Goal: Information Seeking & Learning: Learn about a topic

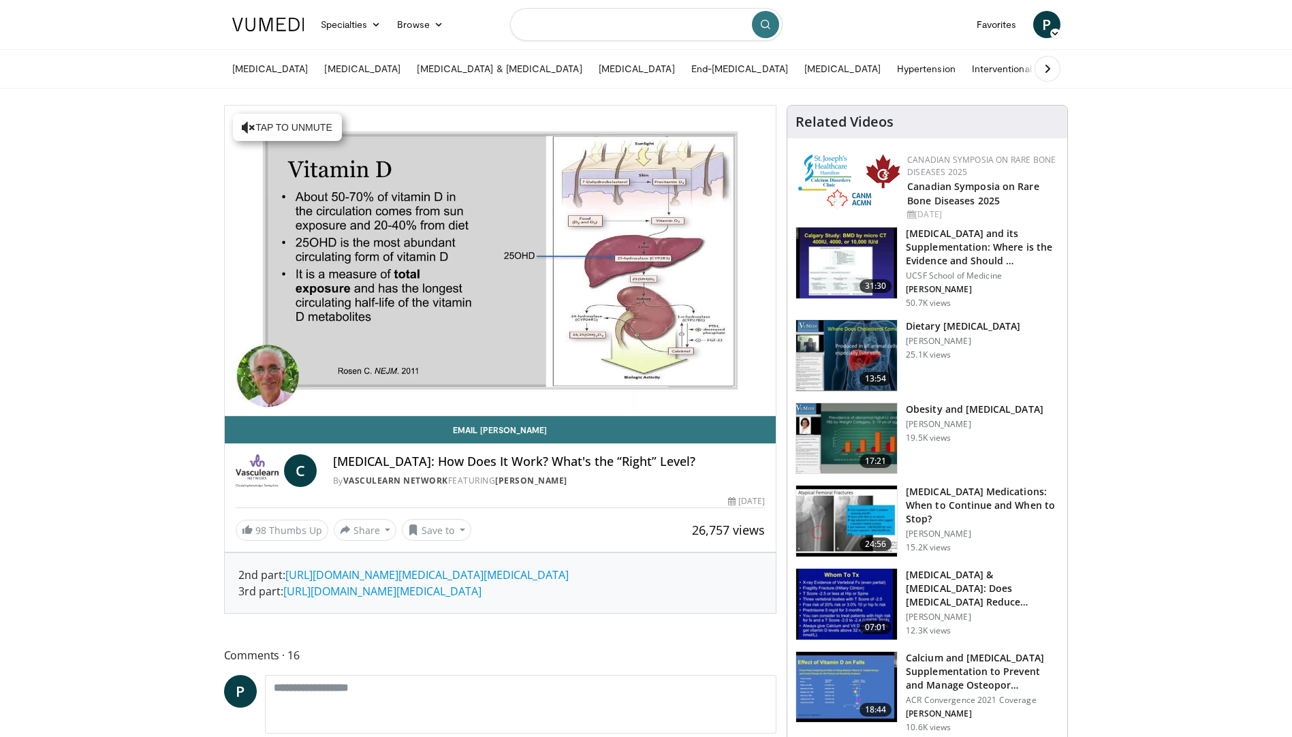
click at [601, 26] on input "Search topics, interventions" at bounding box center [646, 24] width 272 height 33
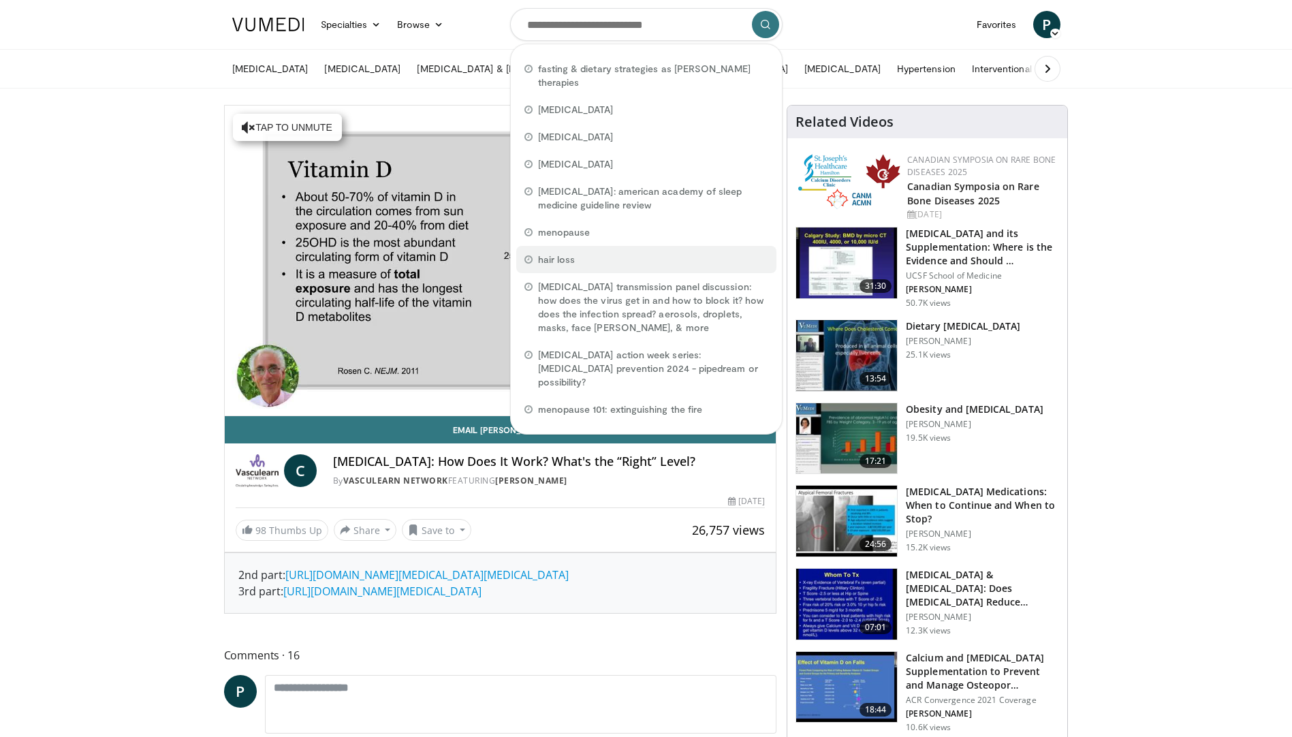
click at [595, 253] on div "hair loss" at bounding box center [646, 259] width 260 height 27
type input "*********"
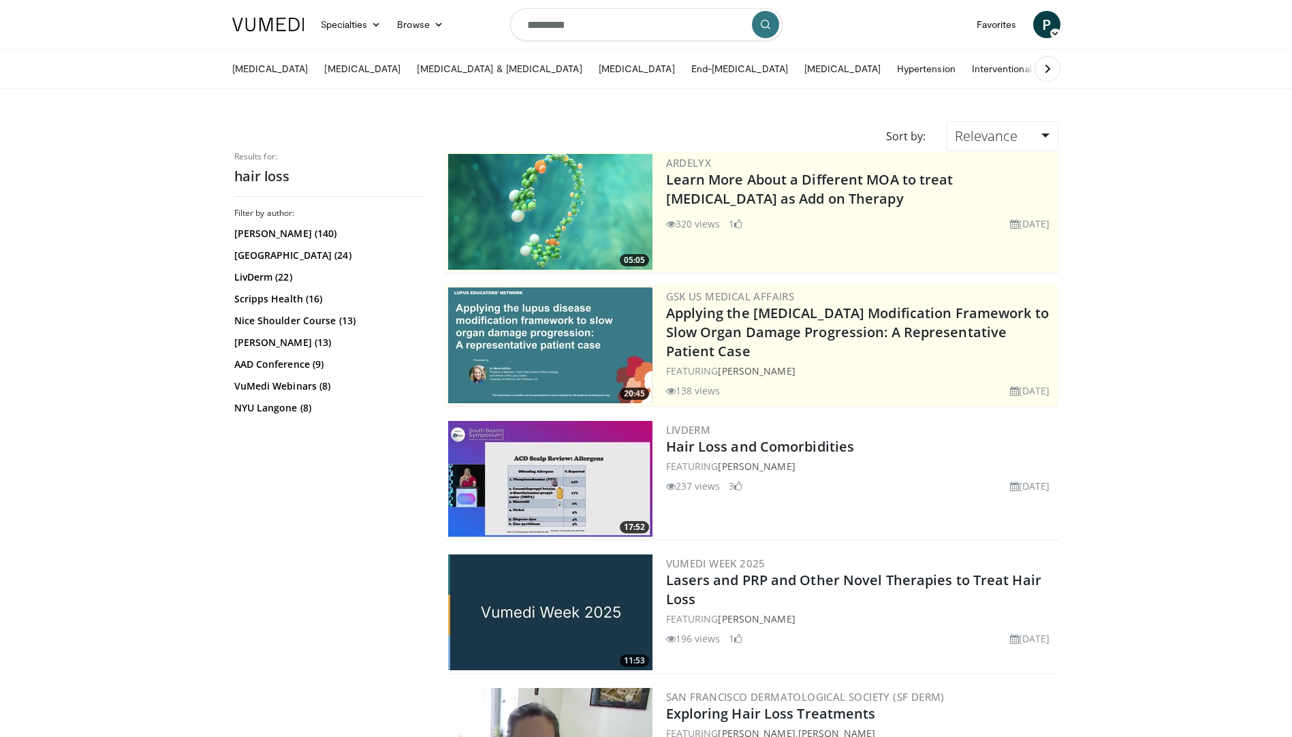
click at [575, 490] on img at bounding box center [550, 479] width 204 height 116
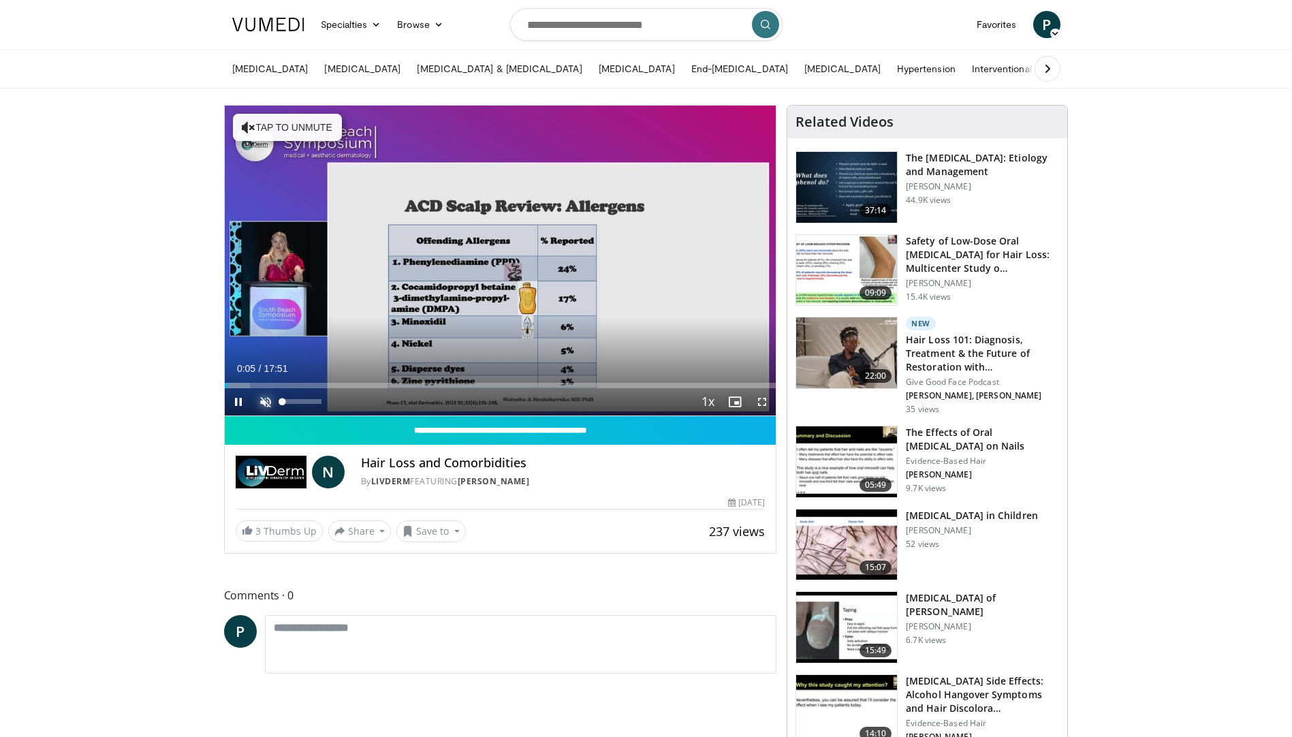
click at [261, 403] on span "Video Player" at bounding box center [265, 401] width 27 height 27
drag, startPoint x: 237, startPoint y: 402, endPoint x: 223, endPoint y: 335, distance: 68.9
click at [237, 402] on span "Video Player" at bounding box center [238, 401] width 27 height 27
click at [238, 400] on span "Video Player" at bounding box center [238, 401] width 27 height 27
click at [236, 402] on span "Video Player" at bounding box center [238, 401] width 27 height 27
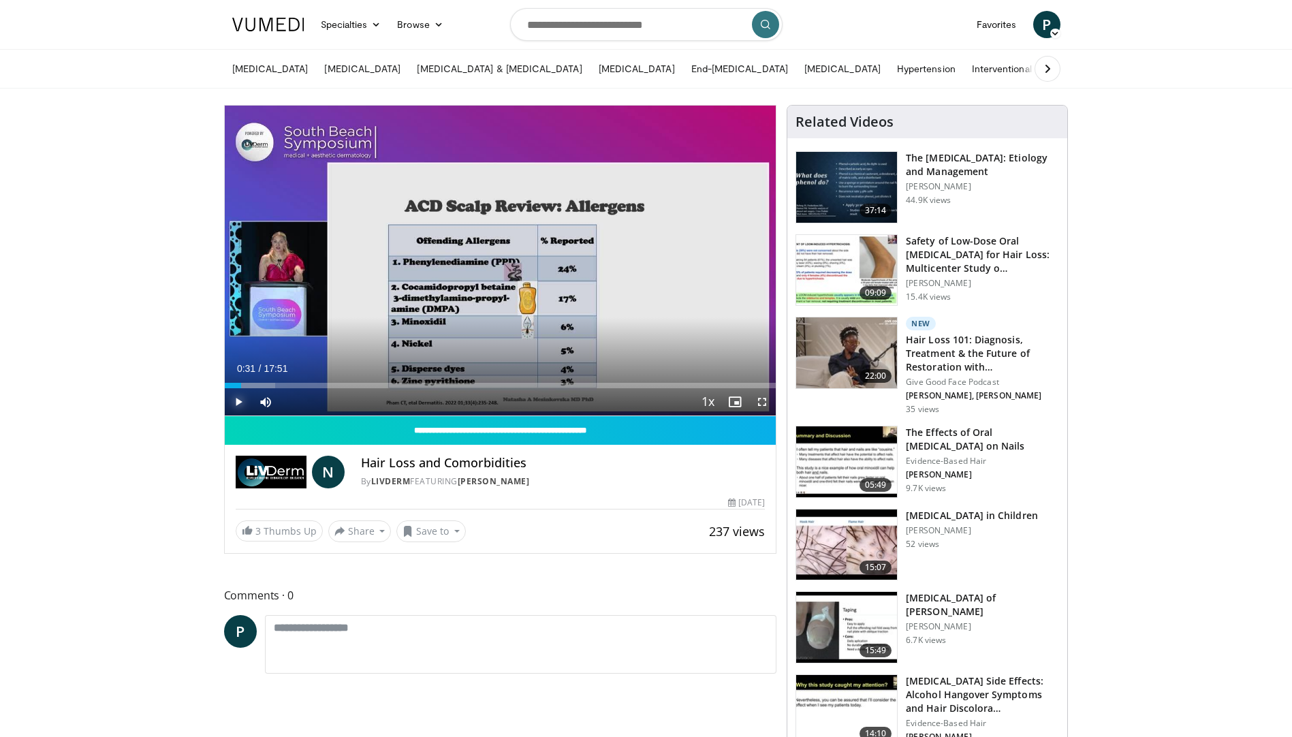
click at [235, 400] on span "Video Player" at bounding box center [238, 401] width 27 height 27
click at [240, 401] on span "Video Player" at bounding box center [238, 401] width 27 height 27
click at [862, 355] on img at bounding box center [846, 352] width 101 height 71
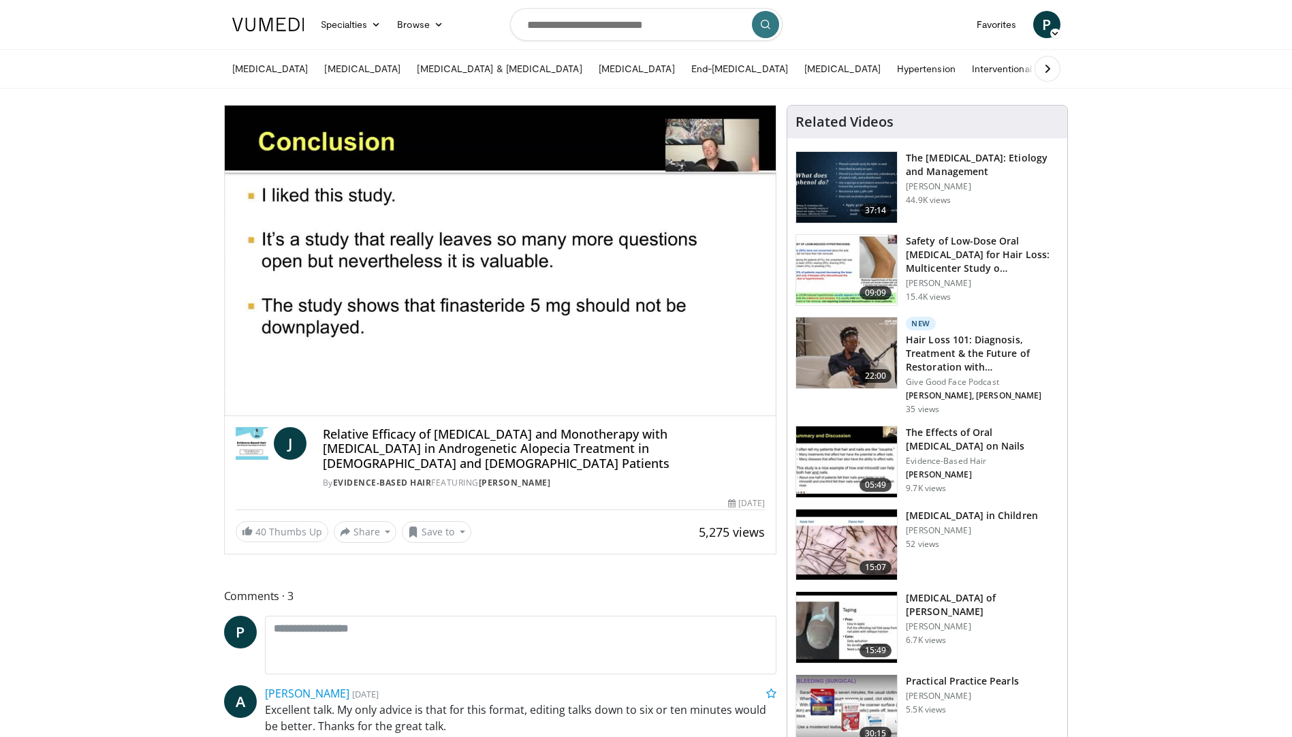
click at [855, 347] on img at bounding box center [846, 352] width 101 height 71
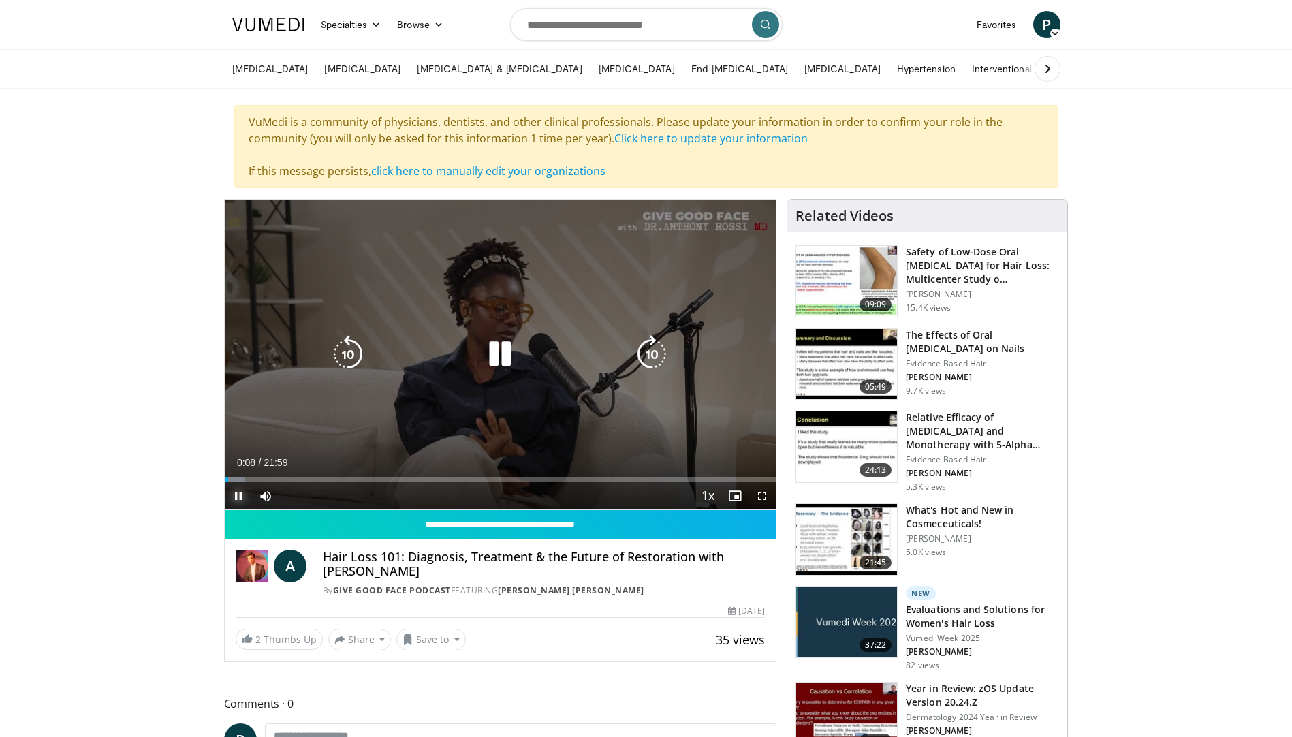
click at [250, 494] on span "Video Player" at bounding box center [238, 495] width 27 height 27
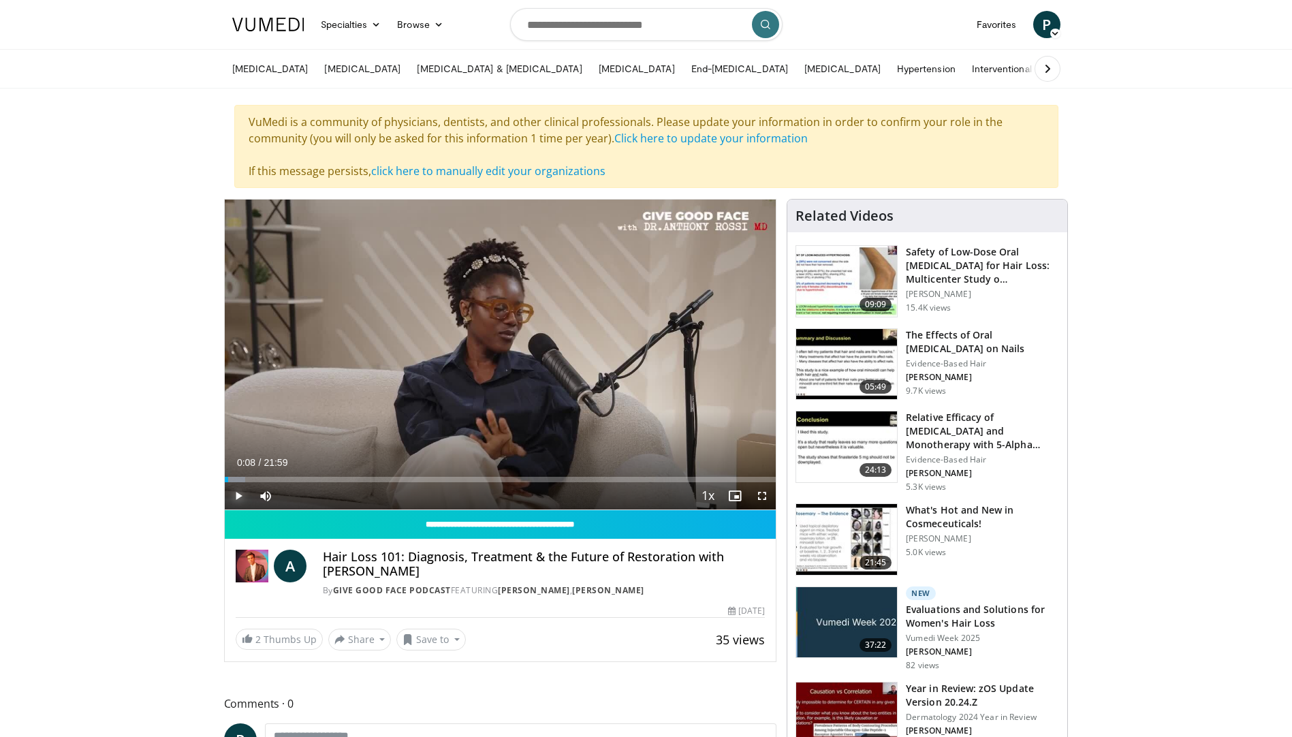
click at [240, 495] on span "Video Player" at bounding box center [238, 495] width 27 height 27
click at [238, 496] on span "Video Player" at bounding box center [238, 495] width 27 height 27
click at [238, 497] on span "Video Player" at bounding box center [238, 495] width 27 height 27
click at [238, 501] on span "Video Player" at bounding box center [238, 495] width 27 height 27
click at [235, 496] on span "Video Player" at bounding box center [238, 495] width 27 height 27
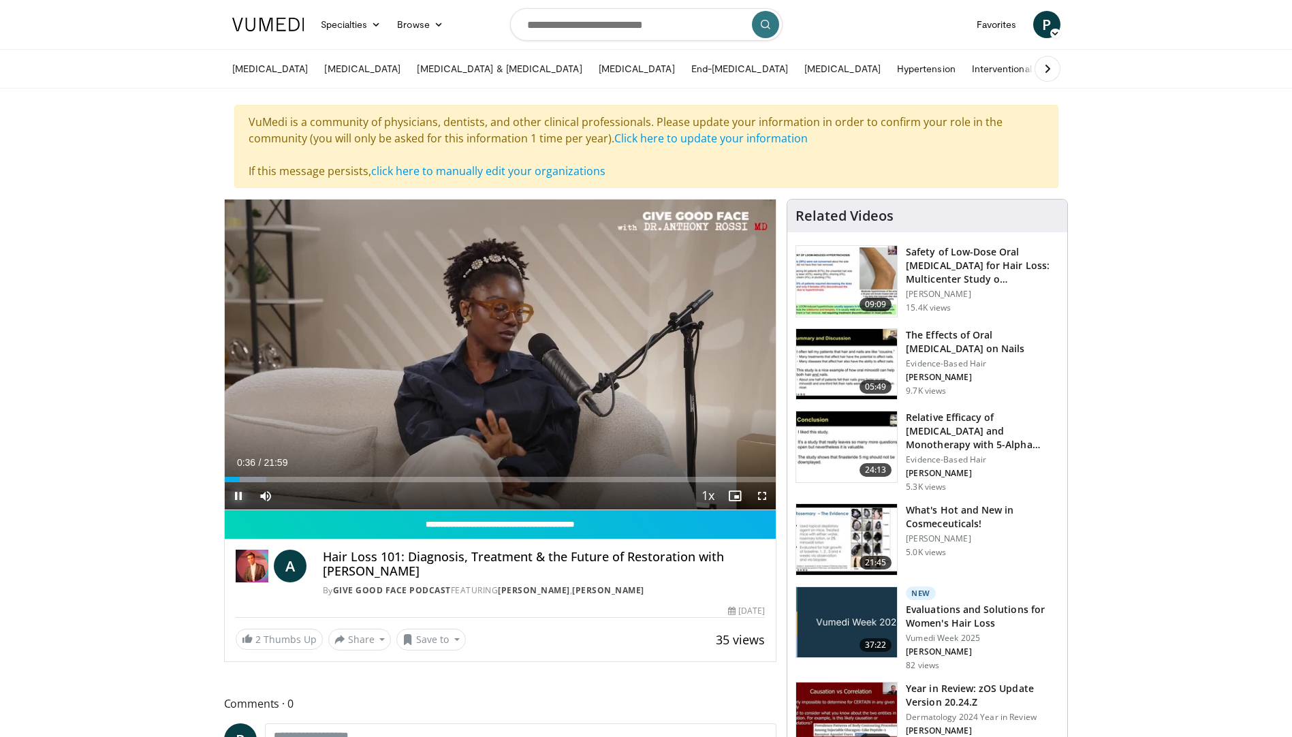
click at [237, 499] on span "Video Player" at bounding box center [238, 495] width 27 height 27
click at [238, 492] on span "Video Player" at bounding box center [238, 495] width 27 height 27
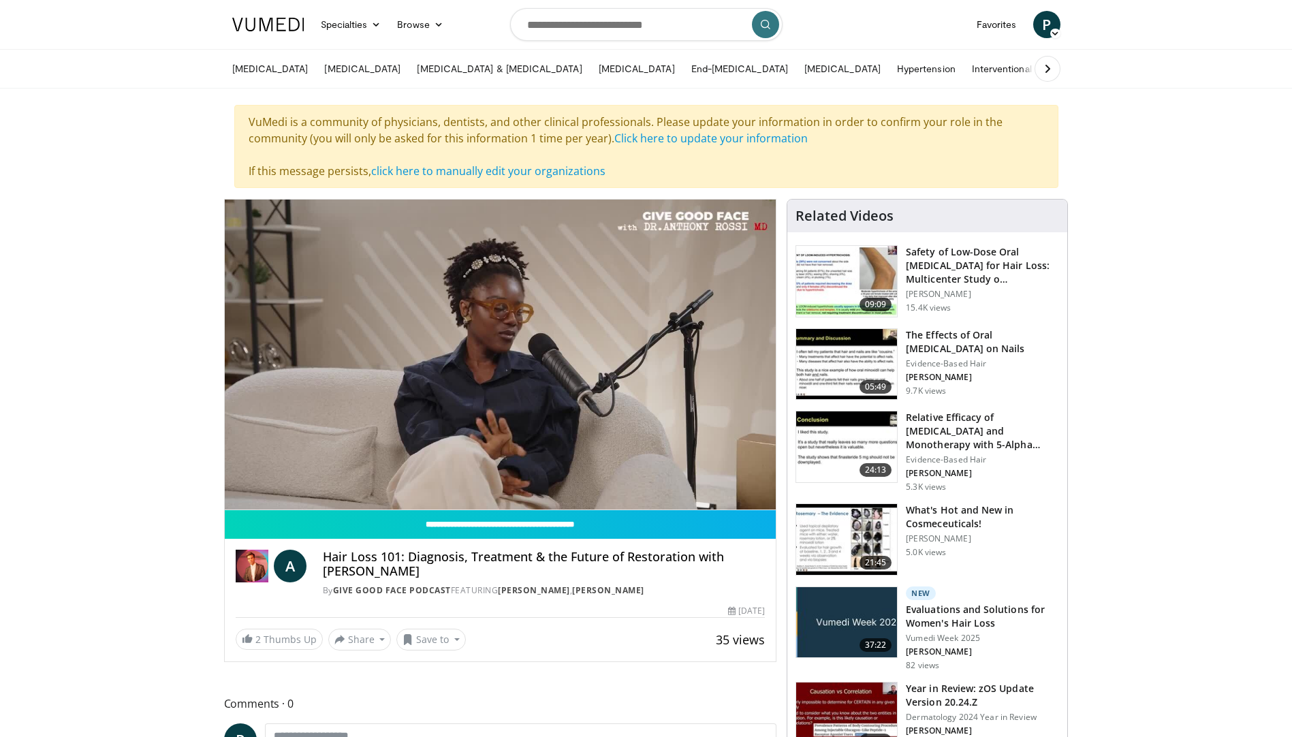
click at [870, 618] on img at bounding box center [846, 622] width 101 height 71
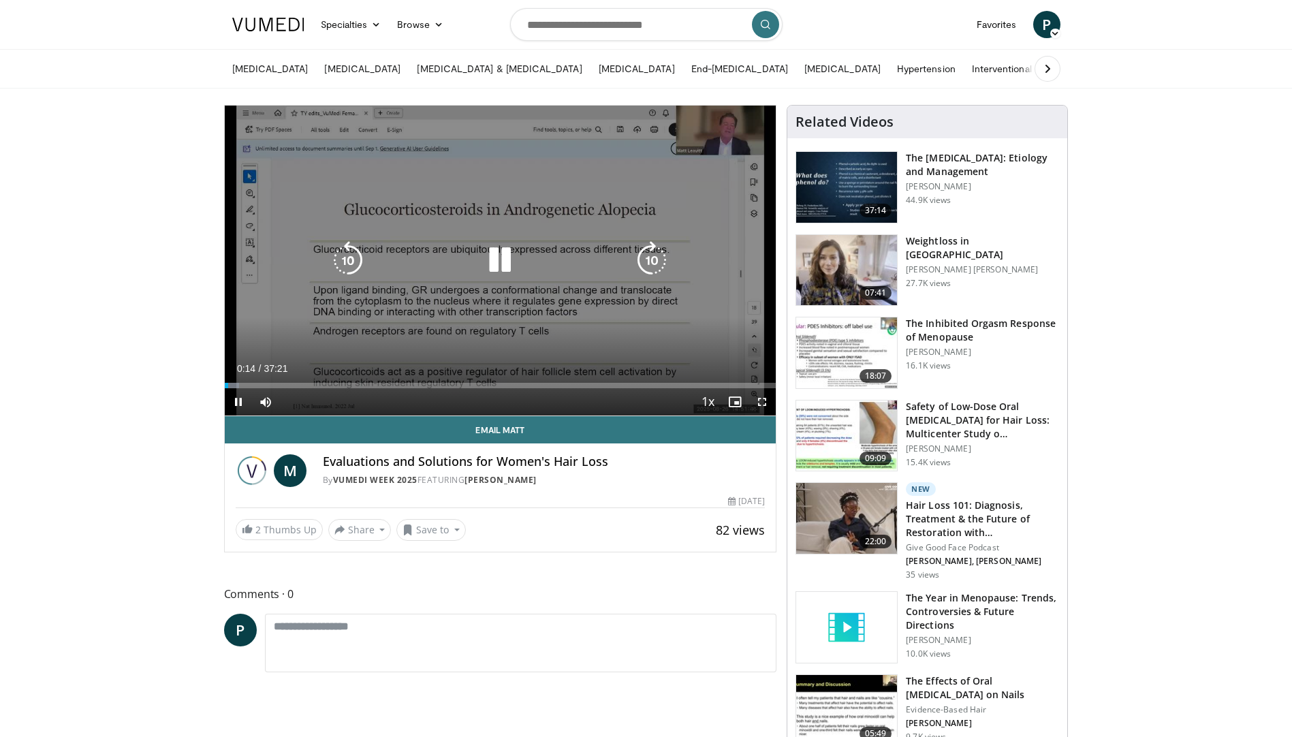
click at [284, 411] on div "Current Time 0:14 / Duration 37:21 Pause Skip Backward Skip Forward Mute 0% Loa…" at bounding box center [501, 401] width 552 height 27
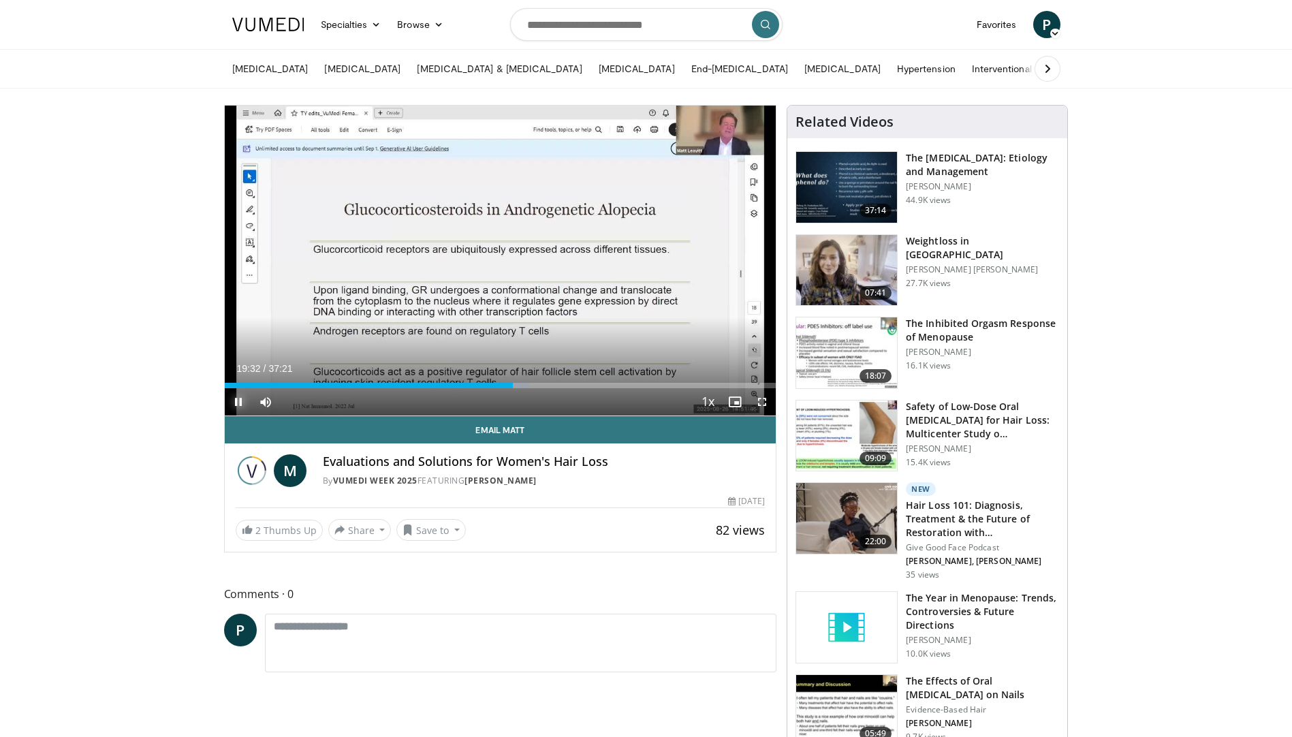
click at [240, 399] on span "Video Player" at bounding box center [238, 401] width 27 height 27
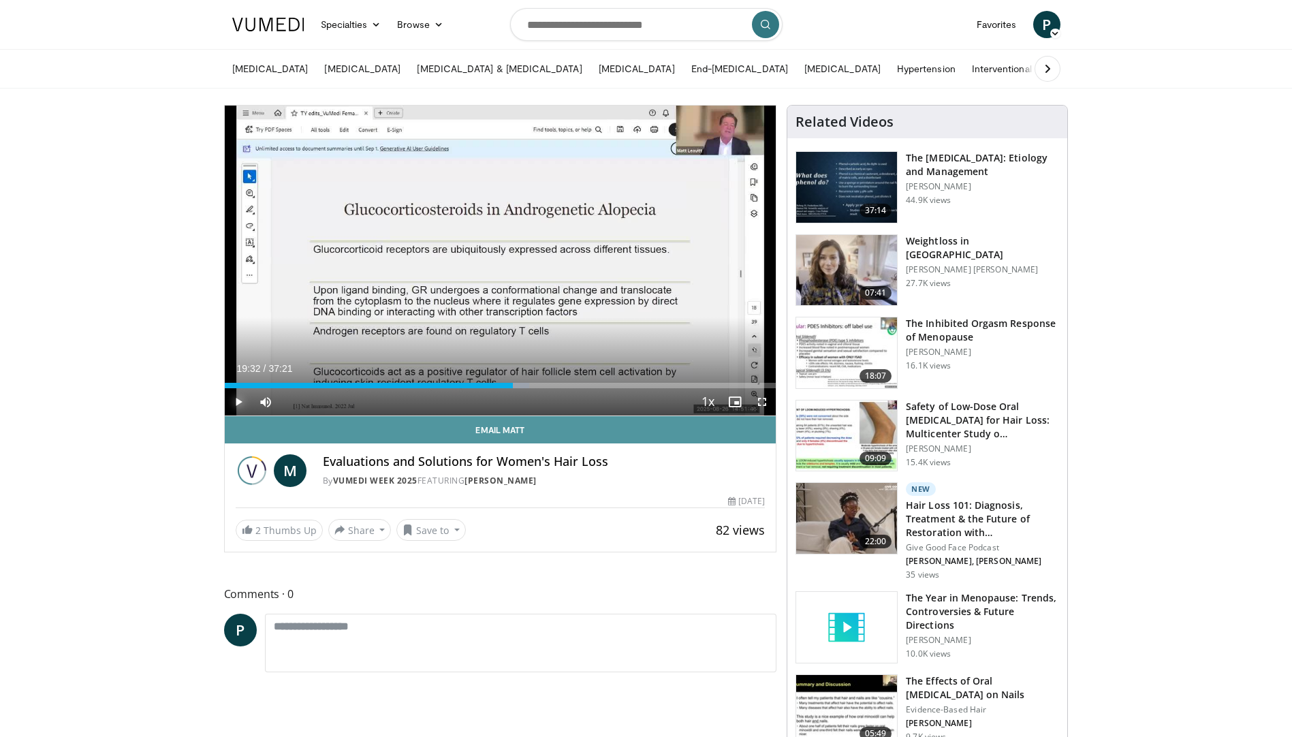
drag, startPoint x: 240, startPoint y: 408, endPoint x: 236, endPoint y: 428, distance: 20.7
click at [242, 413] on span "Video Player" at bounding box center [238, 401] width 27 height 27
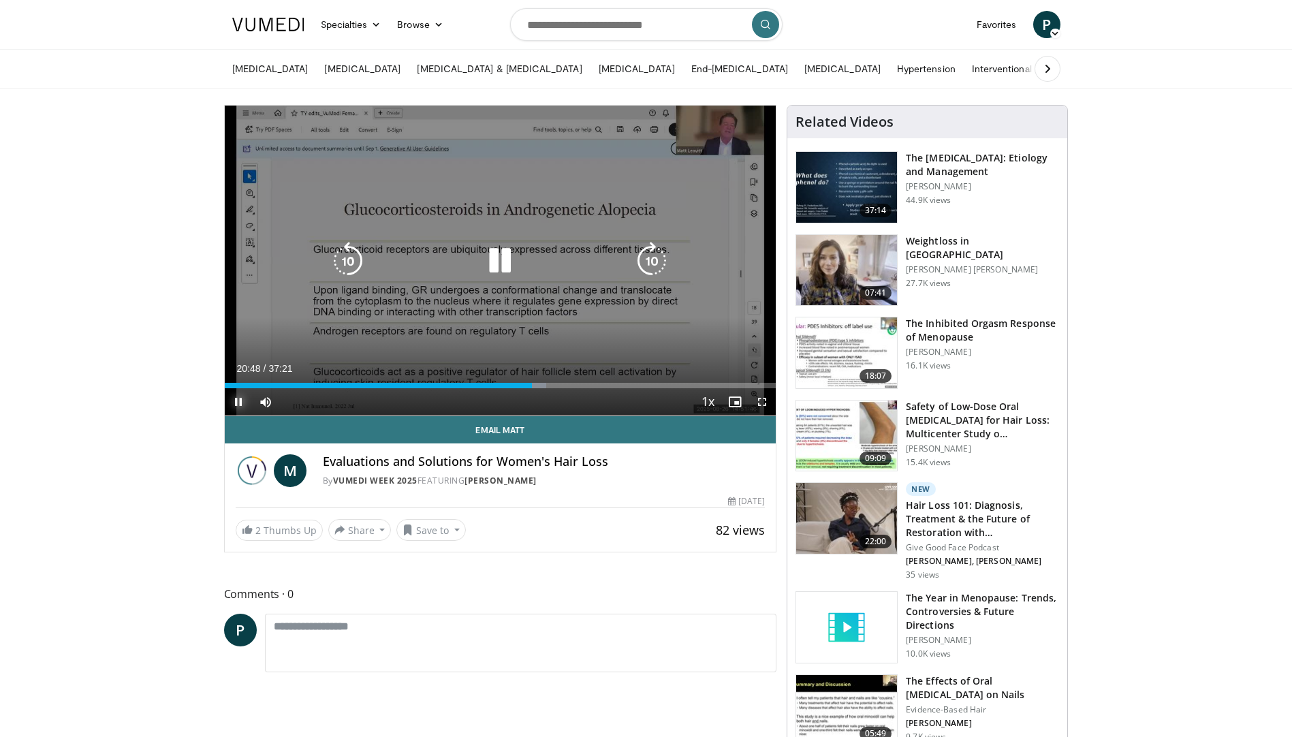
drag, startPoint x: 244, startPoint y: 400, endPoint x: 293, endPoint y: 336, distance: 81.2
click at [257, 388] on div "Current Time 20:48 / Duration 37:21 Pause Skip Backward Skip Forward Mute 100% …" at bounding box center [501, 401] width 552 height 27
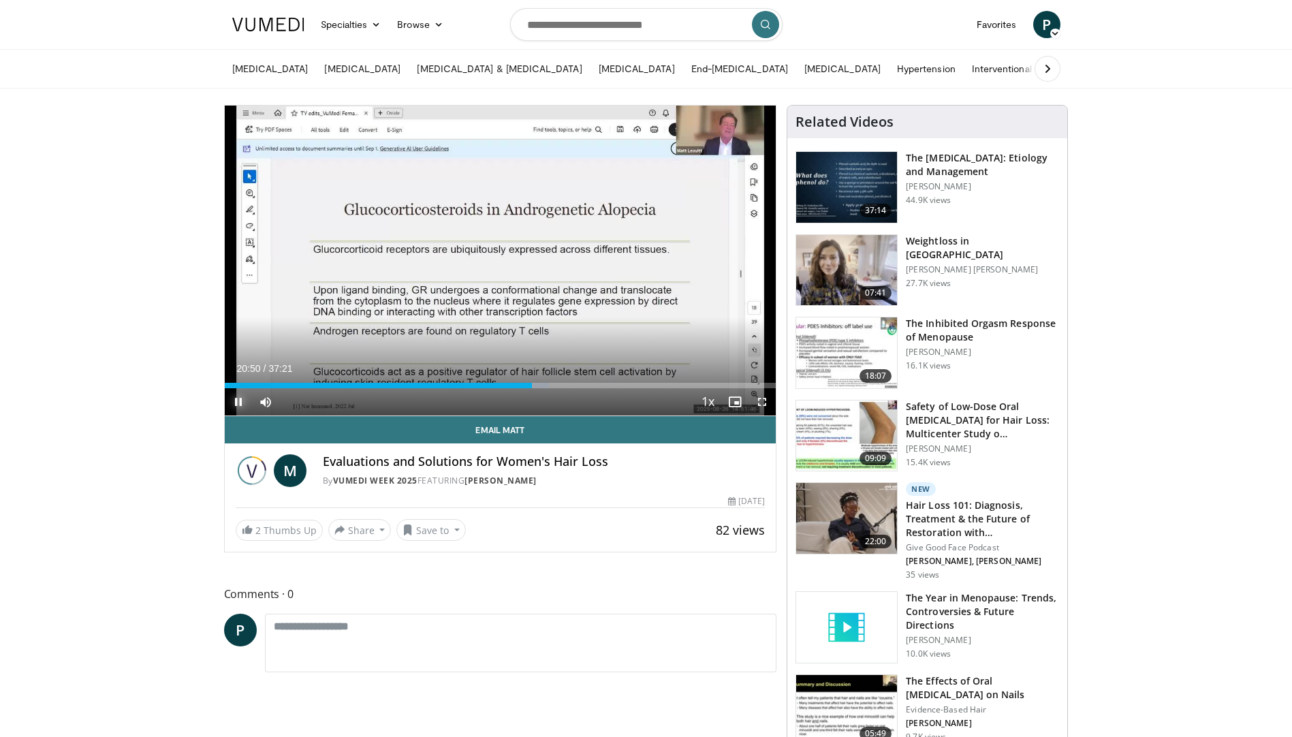
drag, startPoint x: 246, startPoint y: 404, endPoint x: 253, endPoint y: 398, distance: 9.2
click at [247, 406] on span "Video Player" at bounding box center [238, 401] width 27 height 27
